Goal: Task Accomplishment & Management: Manage account settings

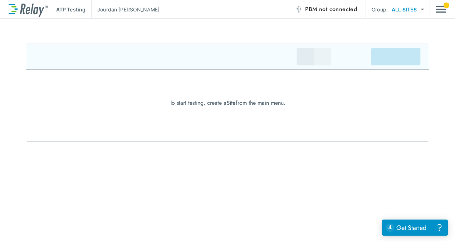
click at [445, 6] on div at bounding box center [447, 6] width 6 height 6
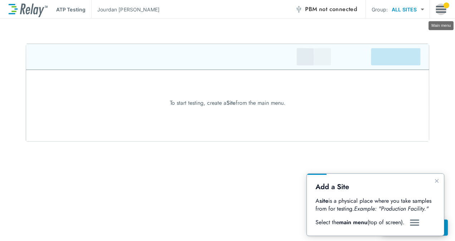
click at [439, 8] on img "Main menu" at bounding box center [441, 10] width 11 height 14
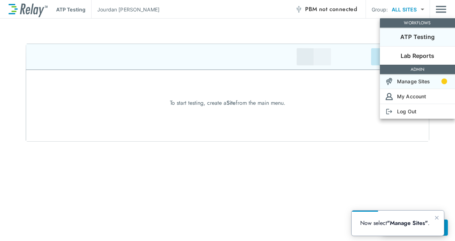
click at [416, 82] on p "Manage Sites" at bounding box center [413, 82] width 33 height 8
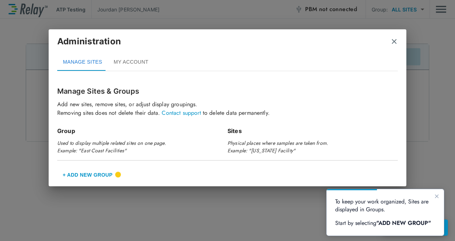
click at [105, 172] on button "+ Add New Group" at bounding box center [87, 174] width 61 height 17
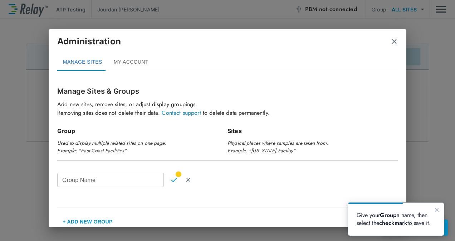
click at [103, 179] on input "Group Name" at bounding box center [110, 180] width 107 height 14
click at [189, 179] on img "Cancel" at bounding box center [188, 180] width 6 height 6
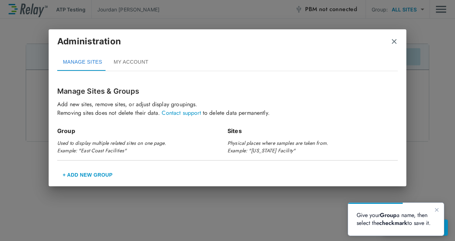
click at [88, 175] on button "+ Add New Group" at bounding box center [87, 174] width 61 height 17
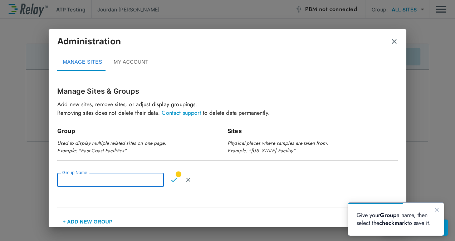
click at [88, 176] on input "Group Name" at bounding box center [110, 180] width 107 height 14
type input "*"
type input "*********"
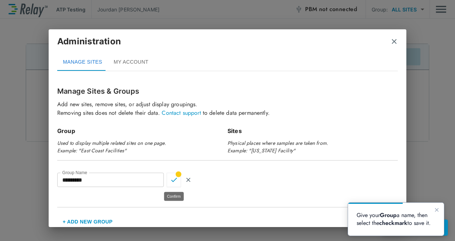
click at [171, 177] on img "Confirm" at bounding box center [174, 180] width 6 height 6
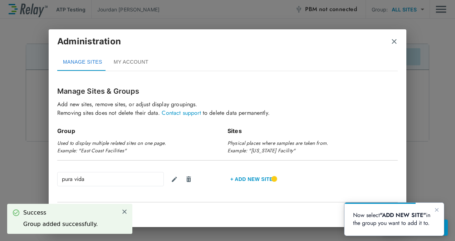
click at [252, 179] on button "+ Add new Site" at bounding box center [252, 179] width 48 height 17
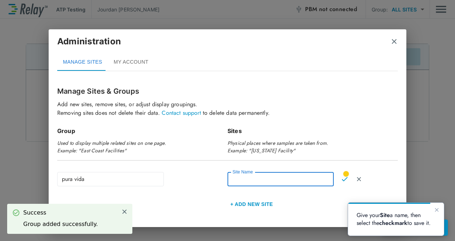
click at [256, 180] on input "Site Name" at bounding box center [281, 179] width 106 height 14
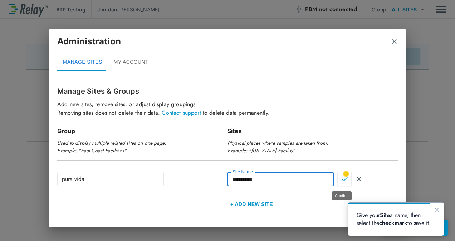
type input "*********"
click at [342, 180] on img "Confirm" at bounding box center [345, 179] width 6 height 6
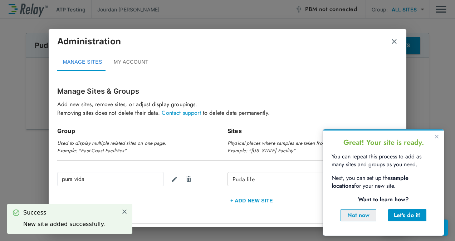
click at [359, 219] on div "Not now" at bounding box center [359, 215] width 24 height 9
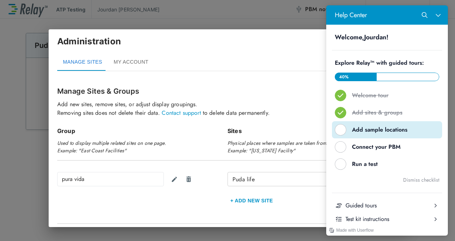
click at [379, 132] on div "Add sample locations" at bounding box center [390, 130] width 76 height 8
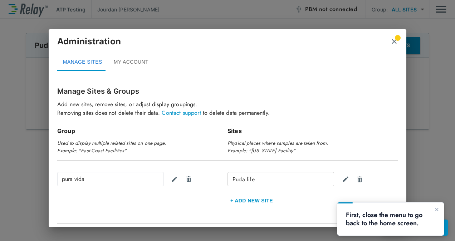
click at [396, 41] on img "close" at bounding box center [394, 41] width 7 height 7
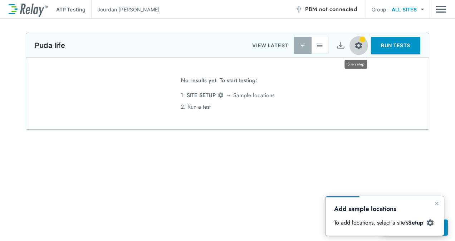
click at [356, 46] on img "Site setup" at bounding box center [358, 45] width 9 height 9
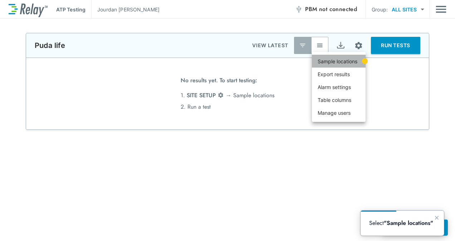
click at [339, 62] on p "Sample locations" at bounding box center [338, 62] width 40 height 8
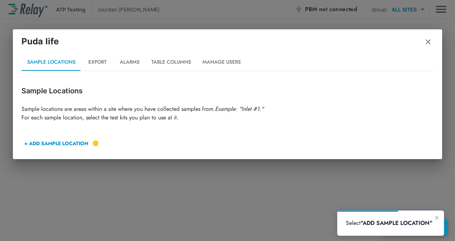
click at [72, 146] on button "+ ADD SAMPLE LOCATION" at bounding box center [56, 143] width 70 height 17
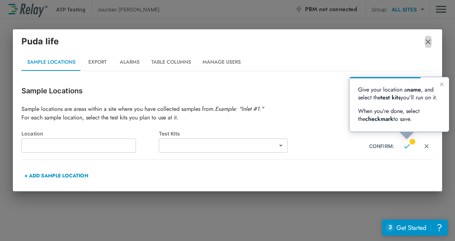
click at [428, 40] on img "button" at bounding box center [428, 41] width 7 height 7
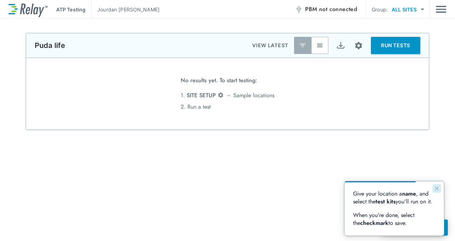
click at [438, 189] on icon "Close guide" at bounding box center [437, 189] width 6 height 6
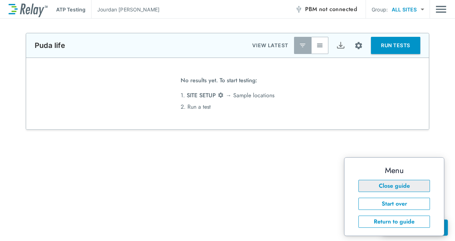
click at [391, 186] on button "Close guide" at bounding box center [395, 186] width 72 height 12
